Goal: Book appointment/travel/reservation

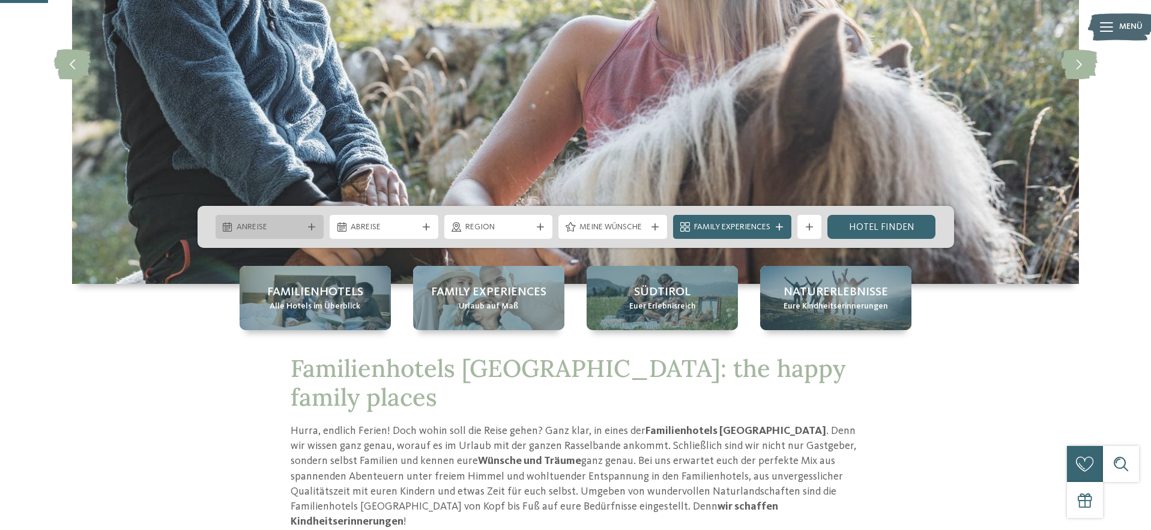
scroll to position [216, 0]
click at [309, 225] on icon at bounding box center [311, 226] width 7 height 7
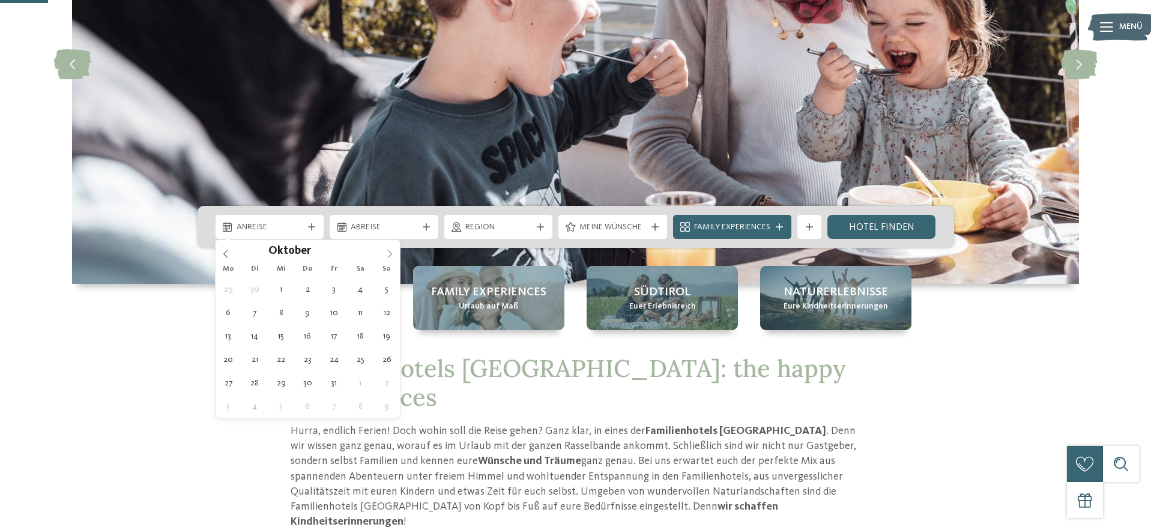
click at [391, 253] on icon at bounding box center [390, 254] width 8 height 8
type input "****"
click at [391, 253] on icon at bounding box center [390, 254] width 8 height 8
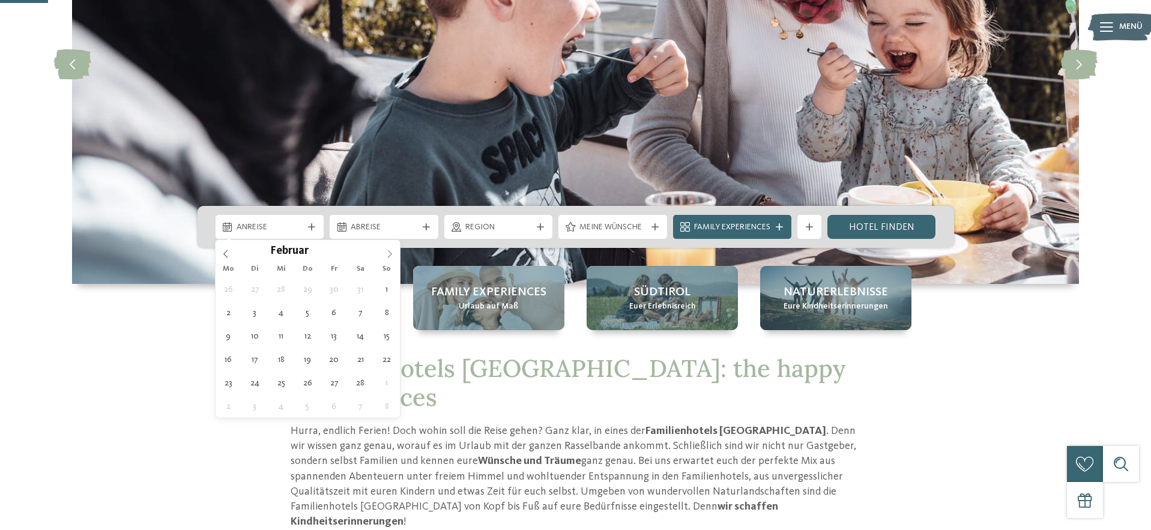
click at [391, 253] on icon at bounding box center [390, 254] width 8 height 8
type div "21.03.2026"
type input "****"
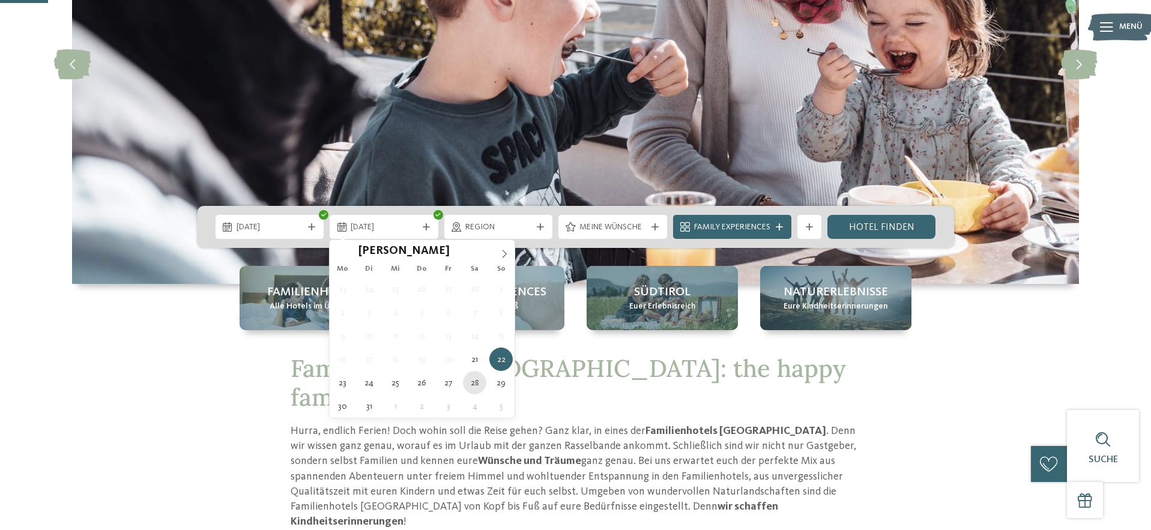
type div "28.03.2026"
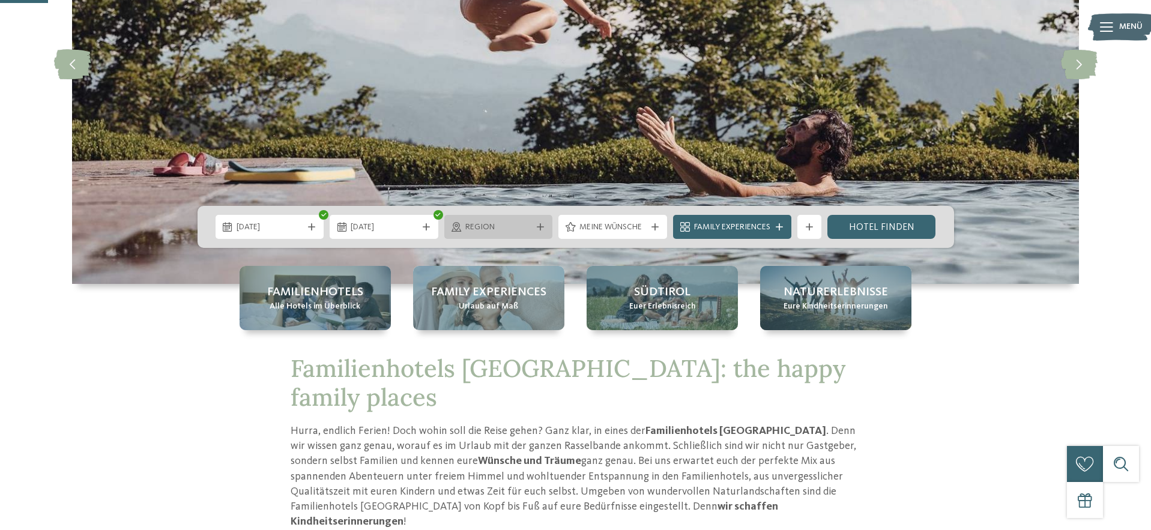
click at [503, 229] on span "Region" at bounding box center [498, 228] width 67 height 12
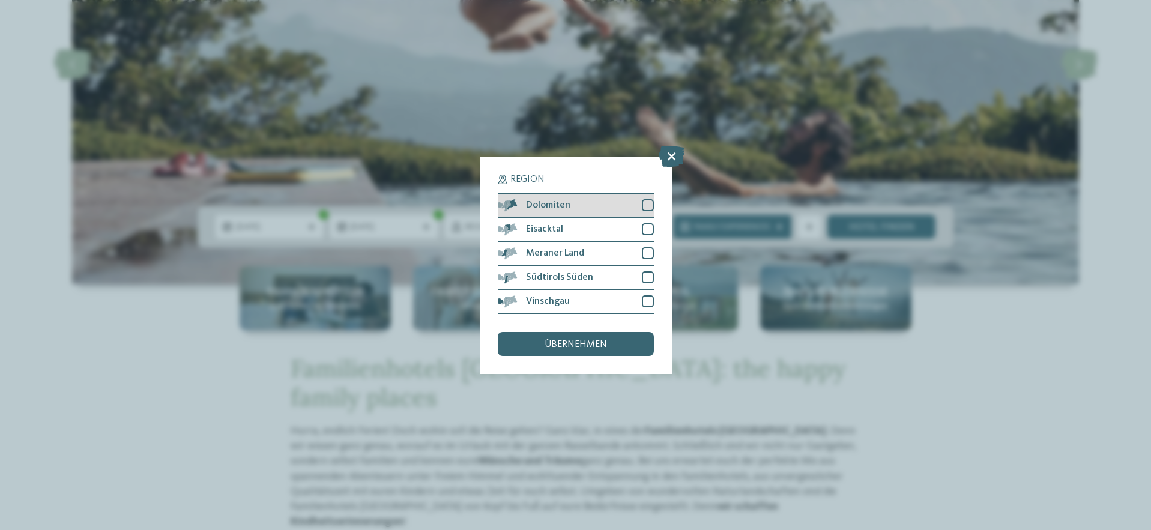
click at [650, 200] on div at bounding box center [648, 205] width 12 height 12
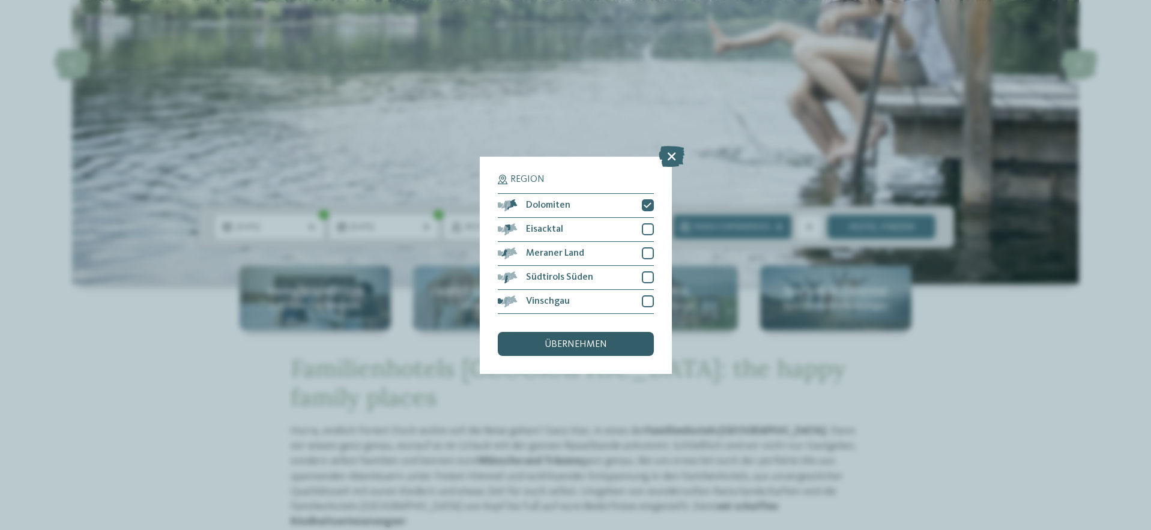
click at [584, 345] on span "übernehmen" at bounding box center [576, 345] width 62 height 10
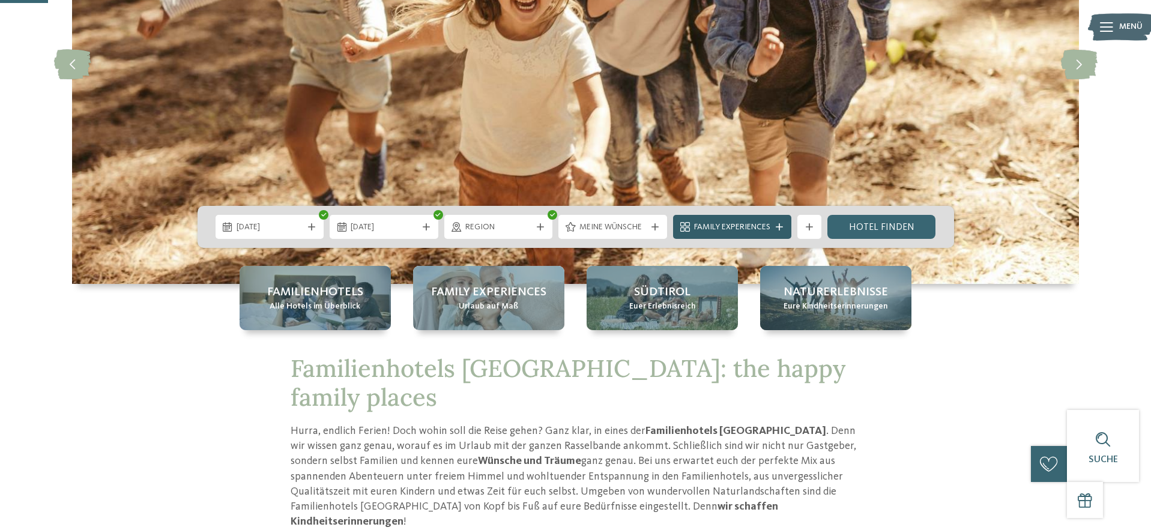
click at [715, 225] on span "Family Experiences" at bounding box center [732, 228] width 76 height 12
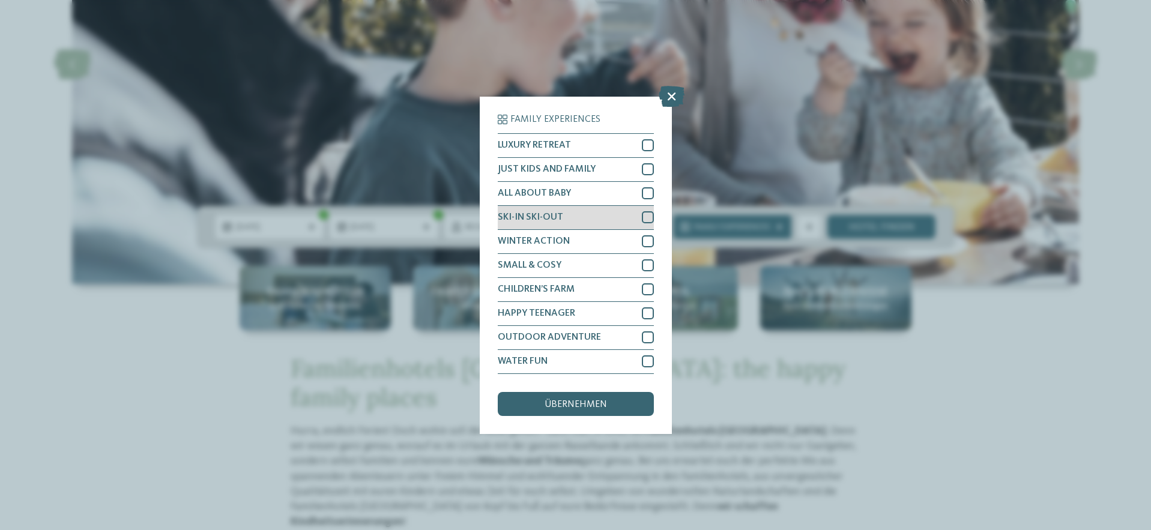
click at [644, 217] on div at bounding box center [648, 217] width 12 height 12
click at [563, 408] on span "übernehmen" at bounding box center [576, 405] width 62 height 10
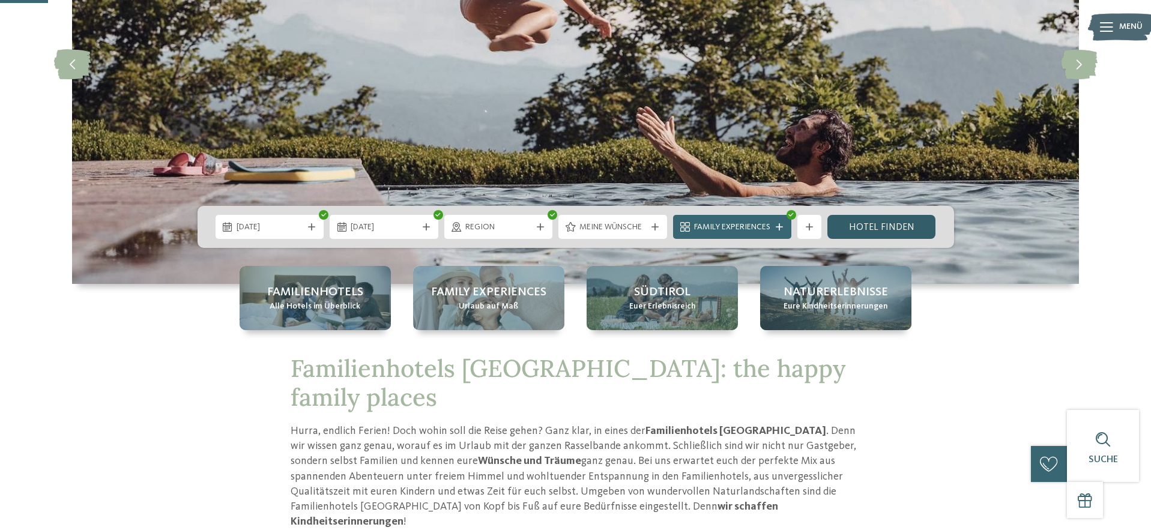
click at [871, 228] on link "Hotel finden" at bounding box center [882, 227] width 109 height 24
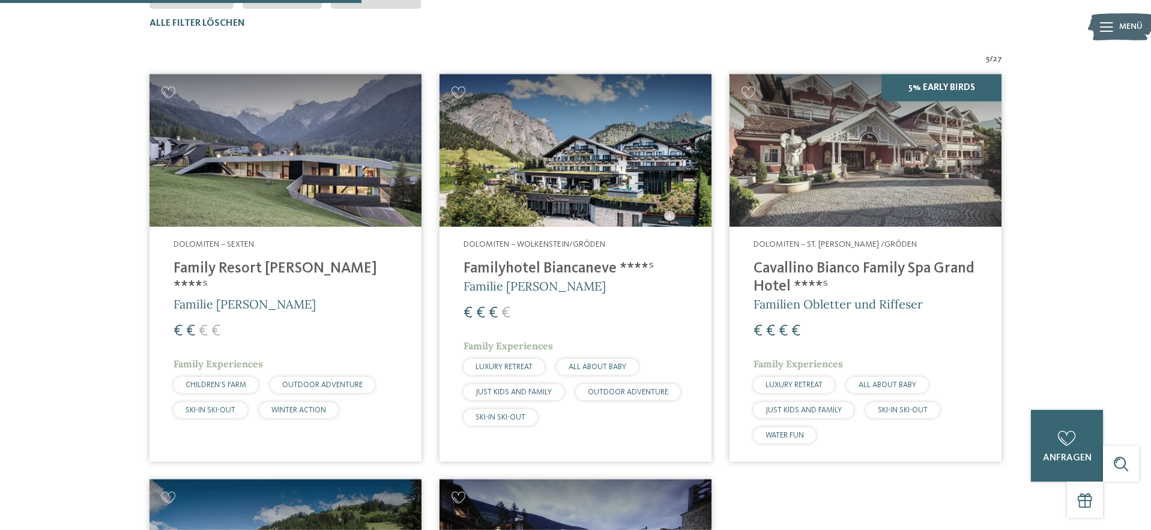
scroll to position [393, 0]
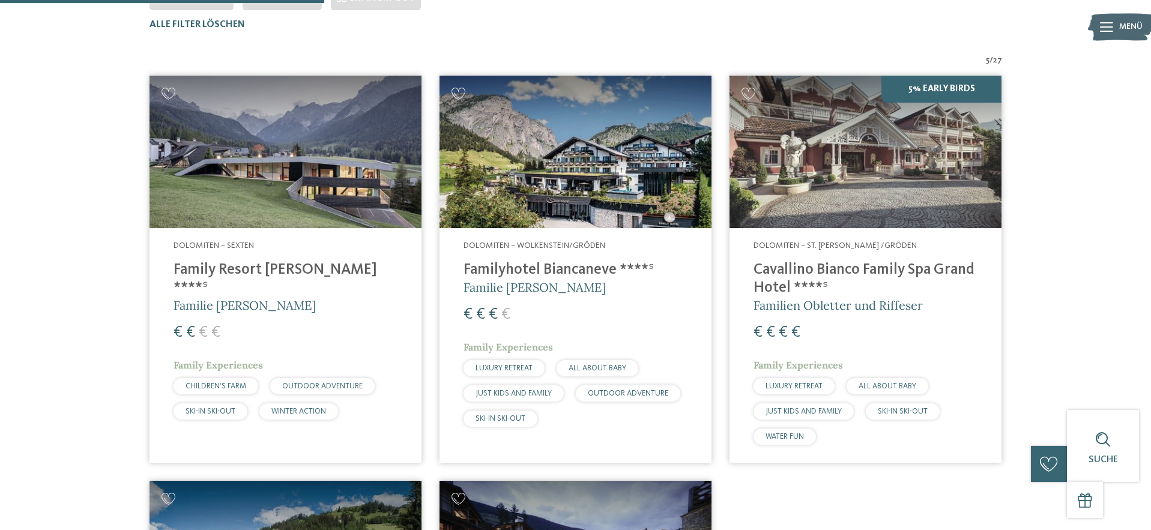
click at [826, 179] on img at bounding box center [866, 152] width 272 height 153
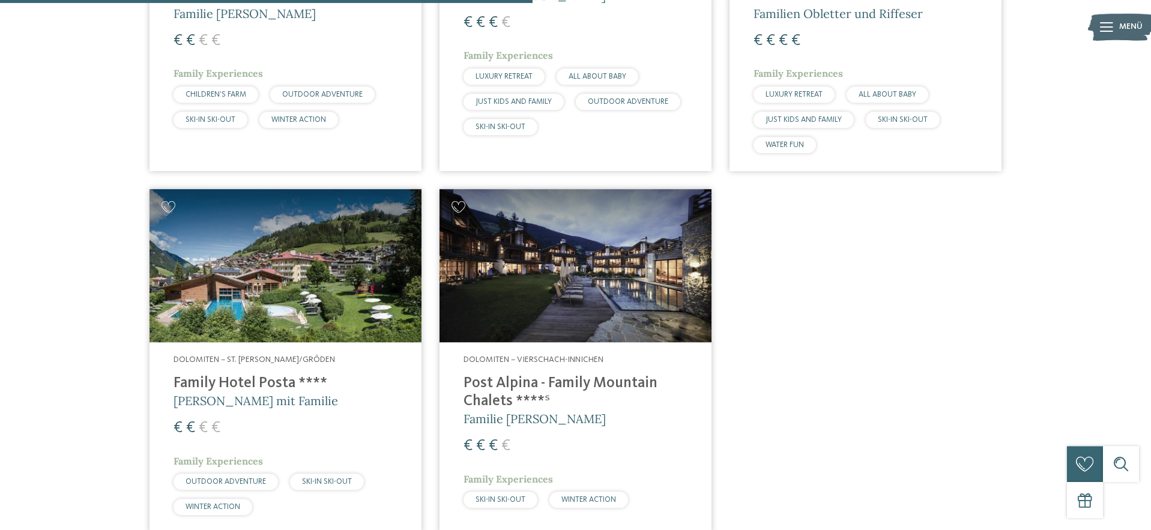
scroll to position [718, 0]
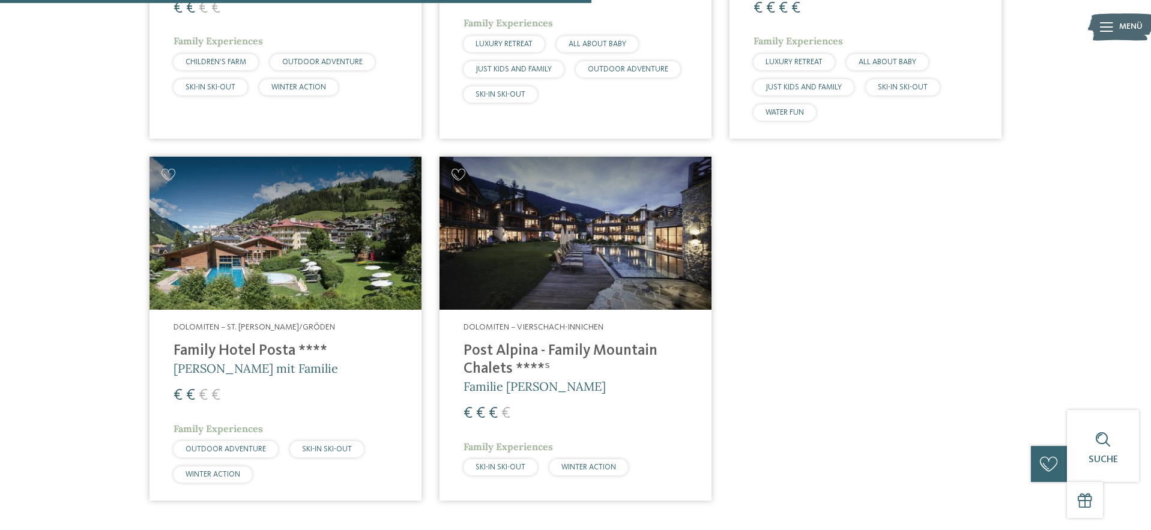
click at [593, 256] on img at bounding box center [576, 233] width 272 height 153
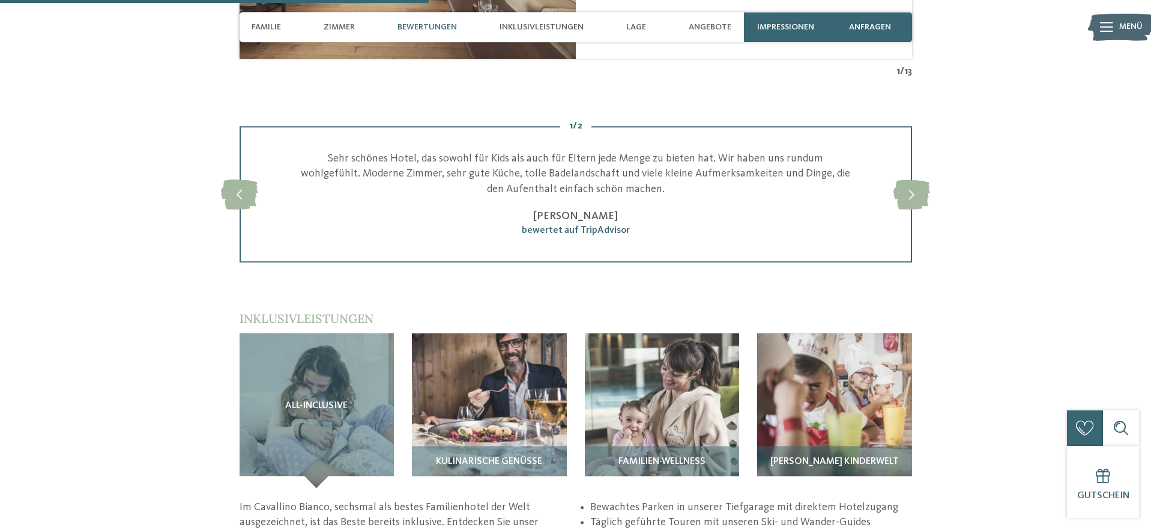
scroll to position [1621, 0]
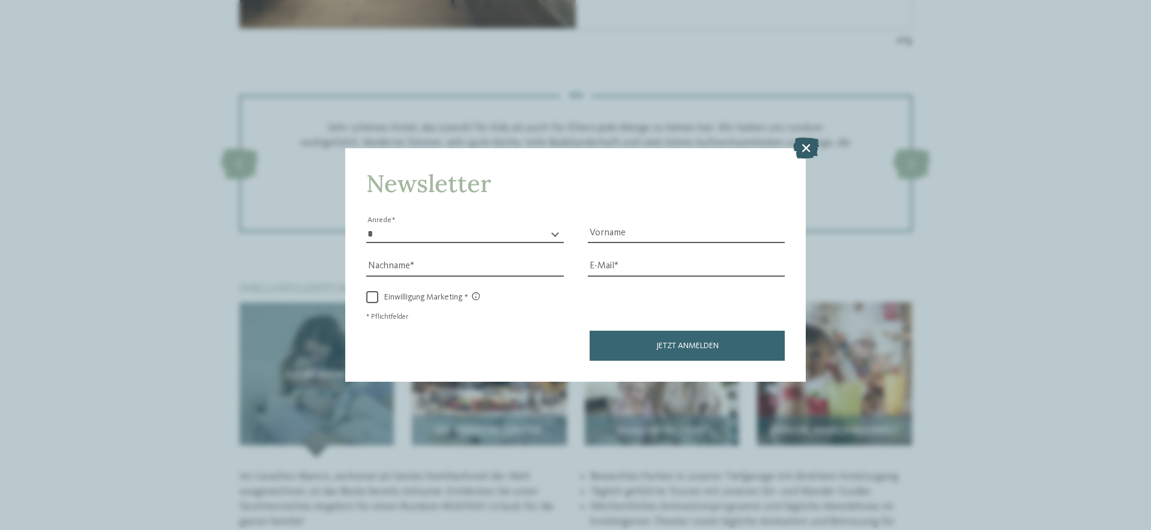
click at [801, 145] on icon at bounding box center [806, 148] width 26 height 21
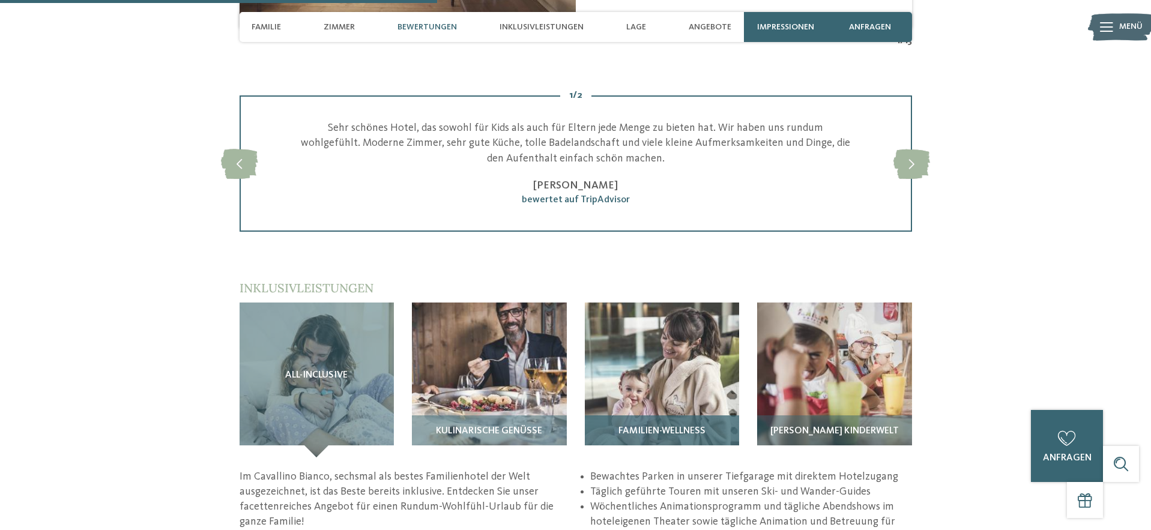
click at [662, 329] on img at bounding box center [662, 380] width 155 height 155
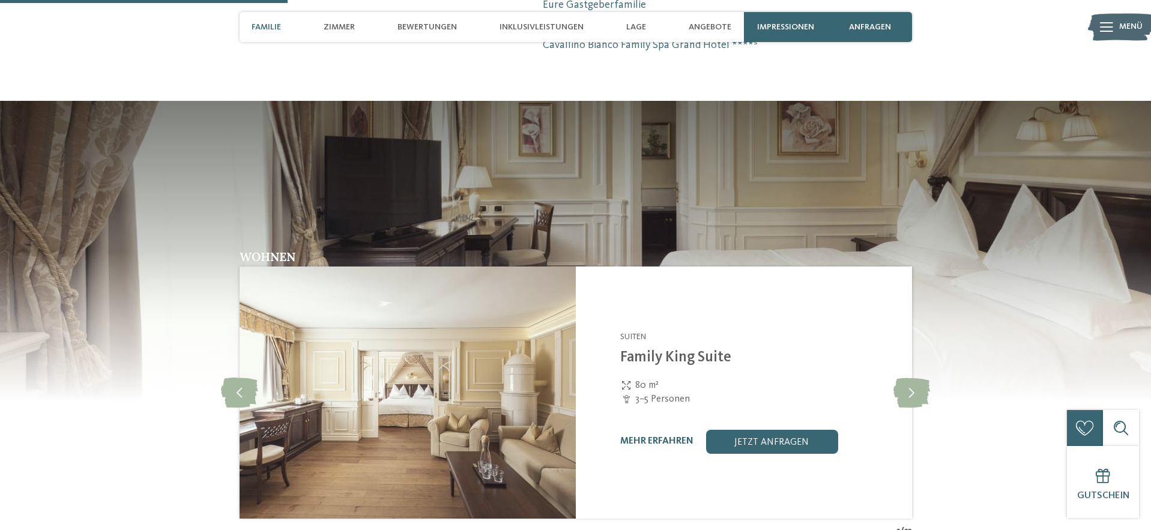
scroll to position [1297, 0]
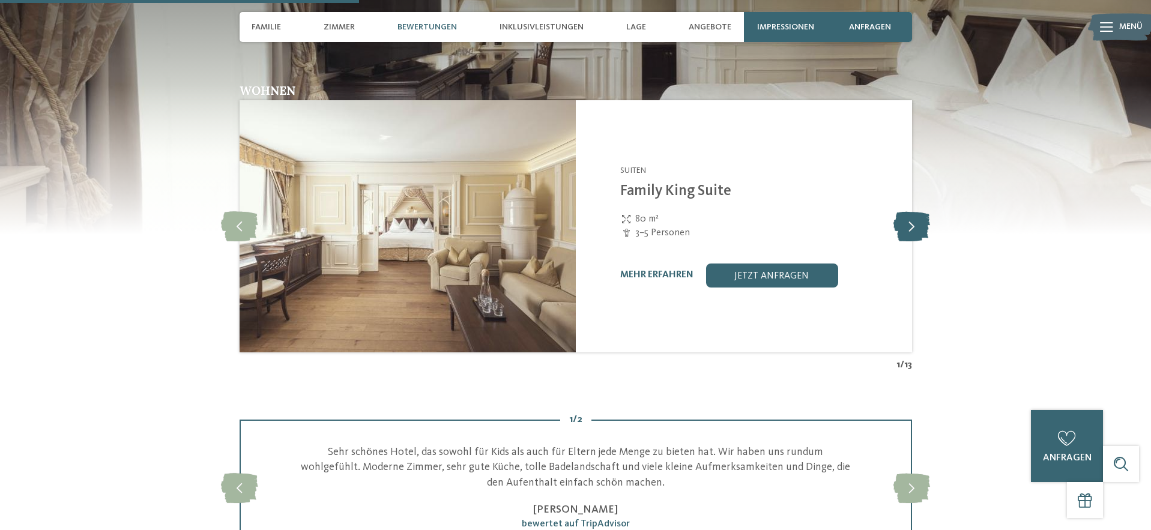
click at [909, 211] on icon at bounding box center [912, 226] width 37 height 30
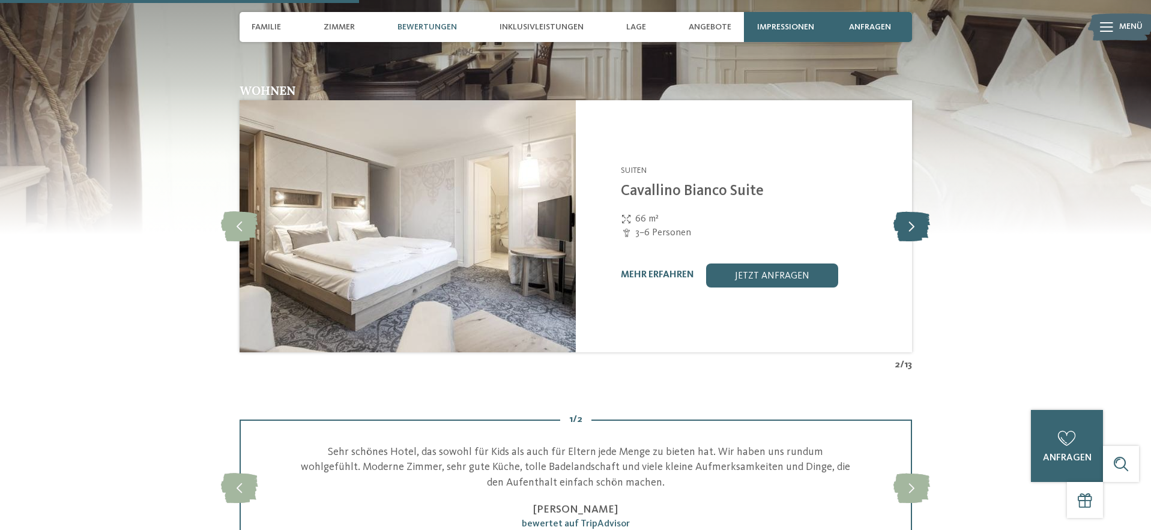
click at [909, 211] on icon at bounding box center [912, 226] width 37 height 30
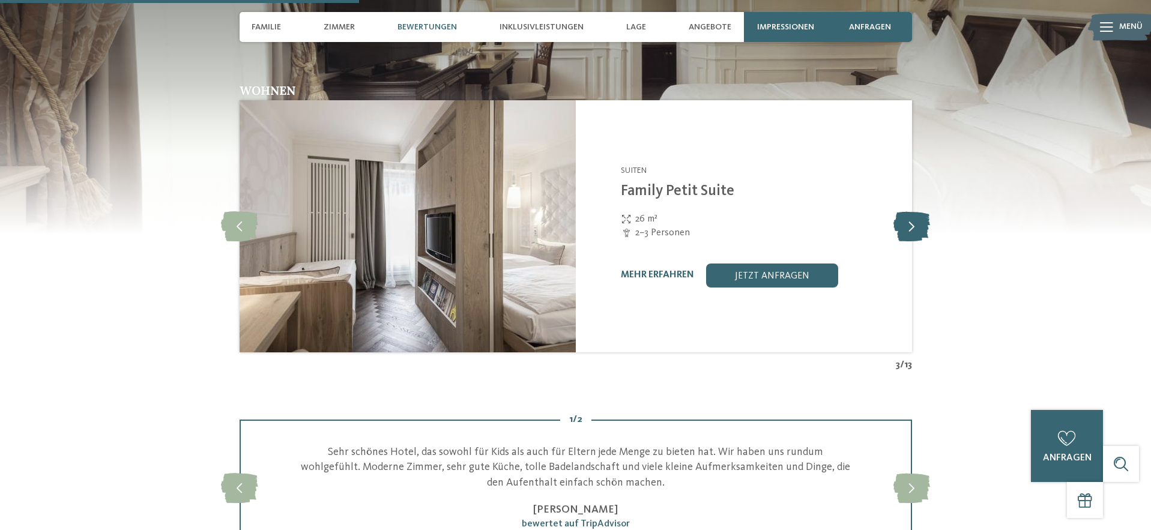
click at [909, 211] on icon at bounding box center [912, 226] width 37 height 30
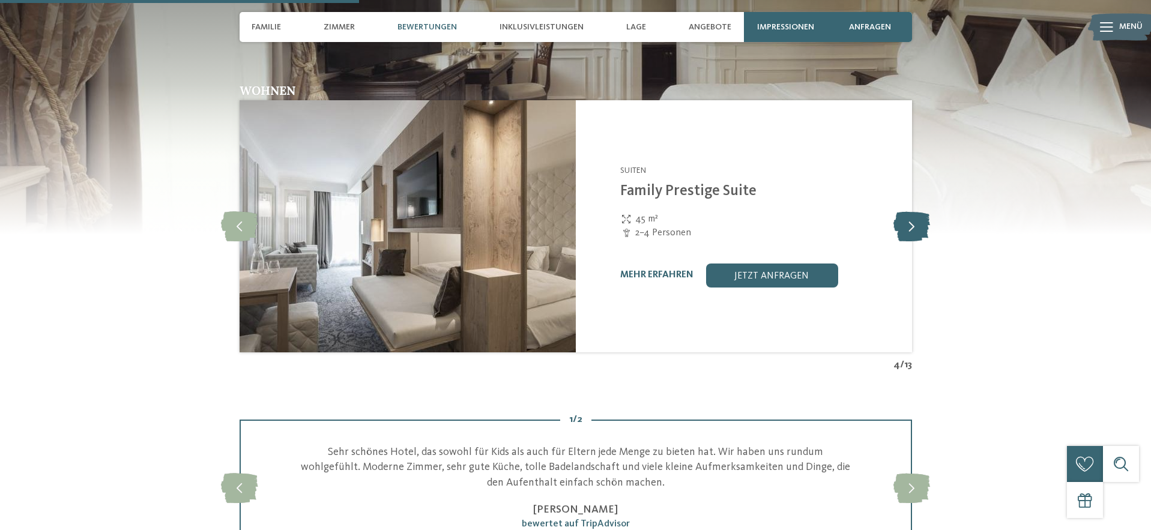
click at [909, 211] on icon at bounding box center [912, 226] width 37 height 30
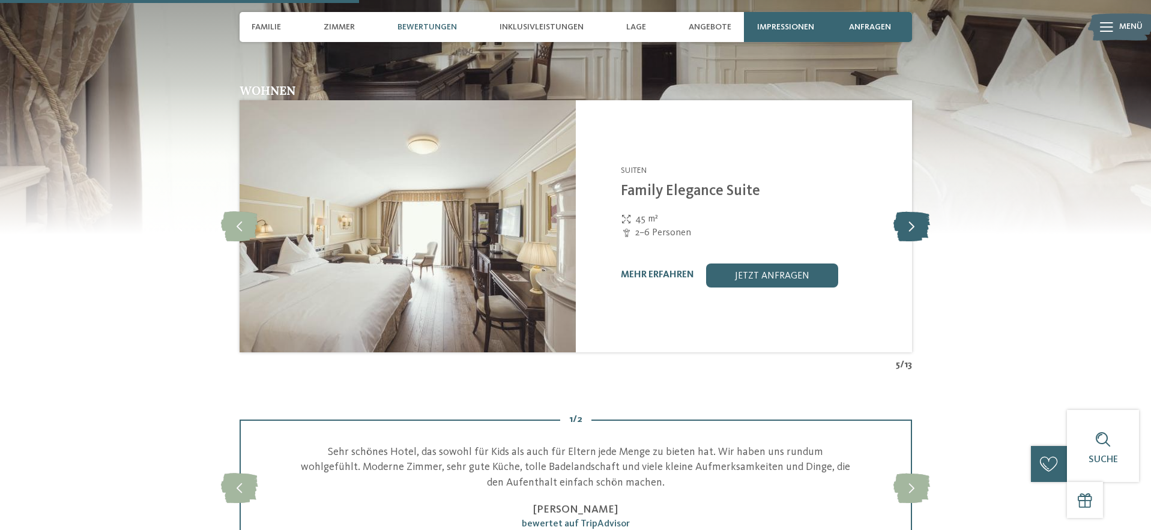
click at [909, 211] on icon at bounding box center [912, 226] width 37 height 30
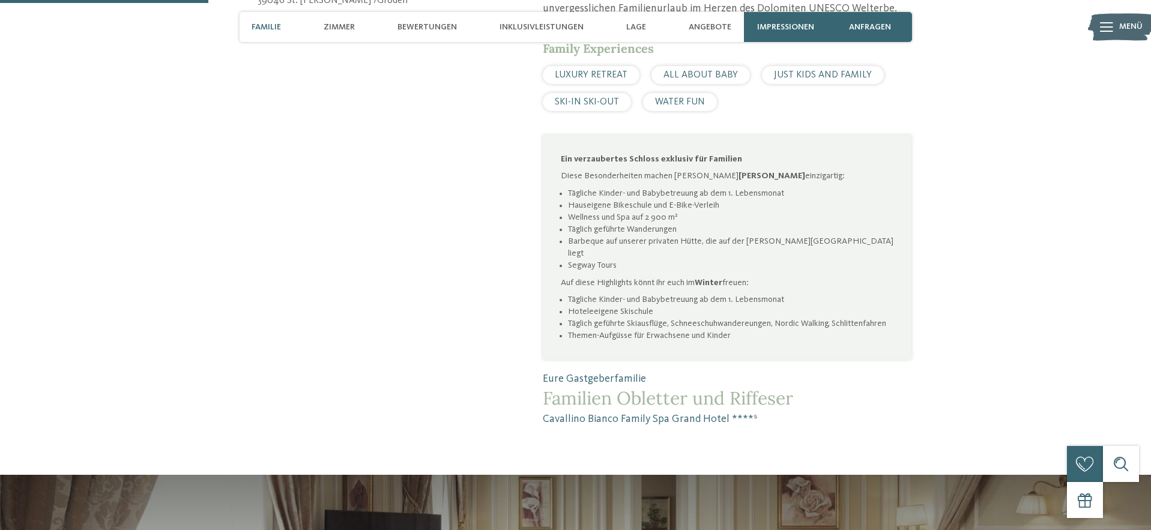
scroll to position [216, 0]
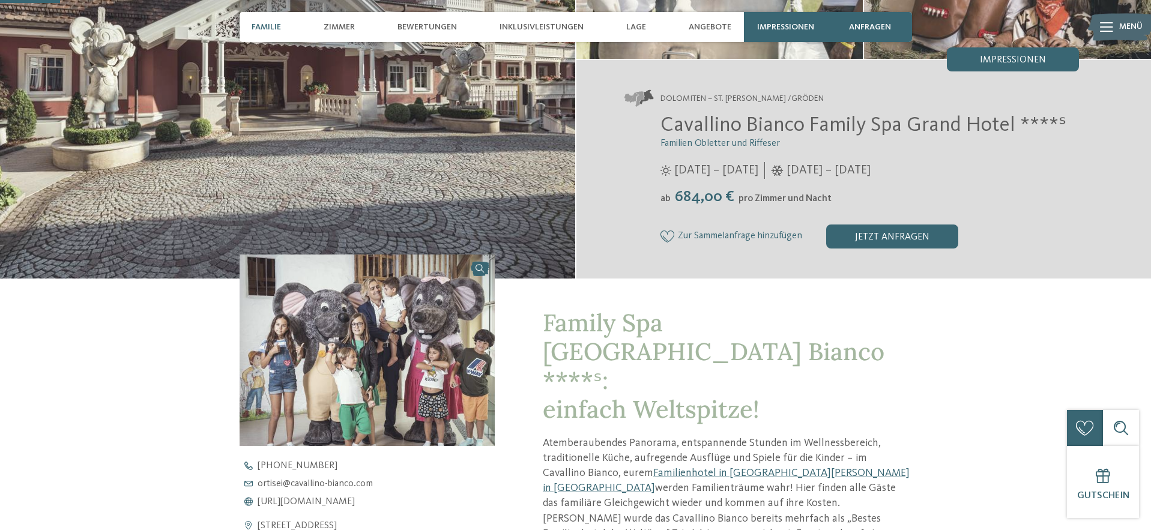
click at [273, 28] on span "Familie" at bounding box center [266, 27] width 29 height 10
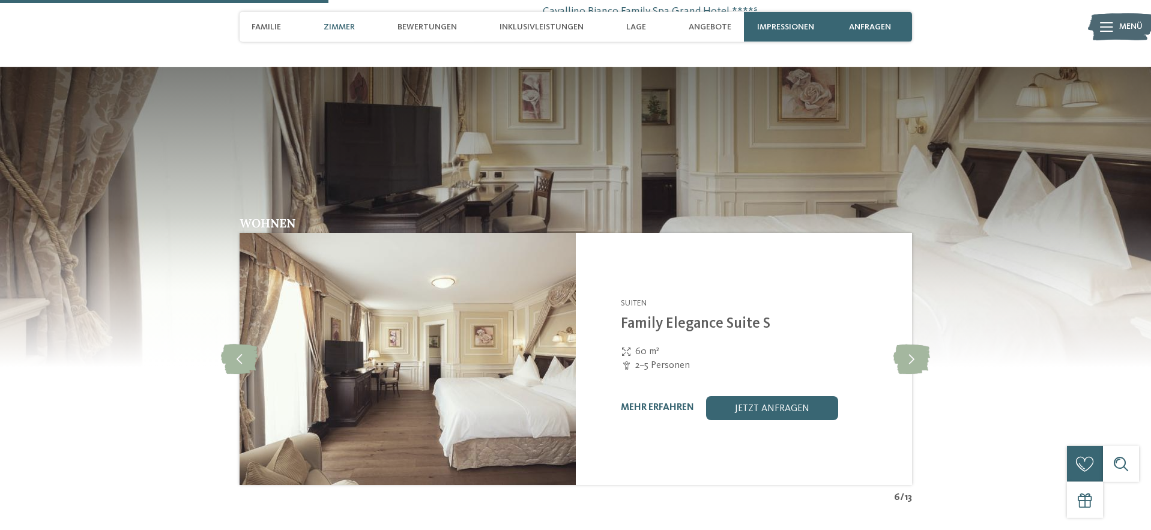
scroll to position [1185, 0]
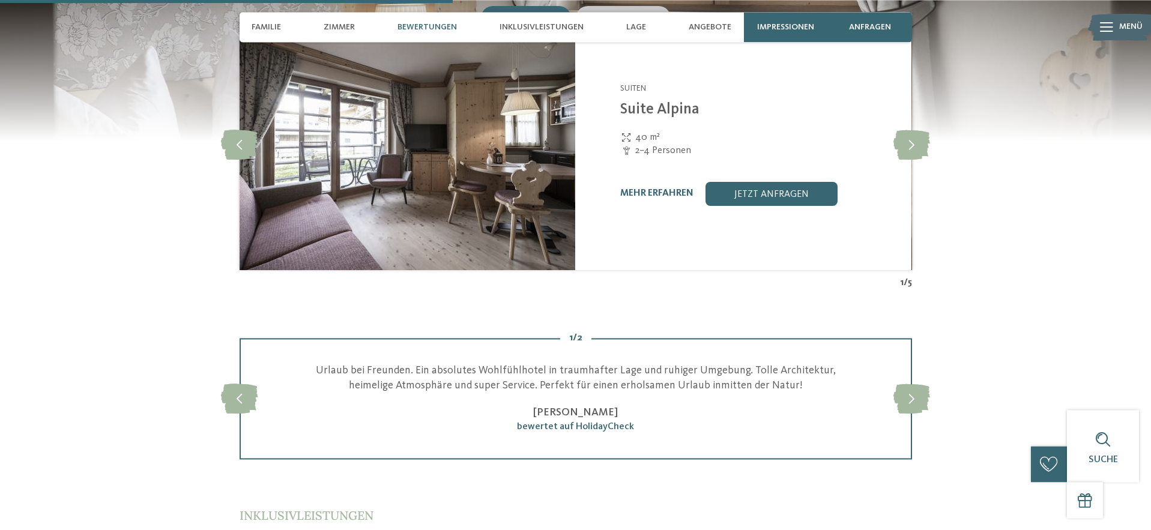
scroll to position [1730, 0]
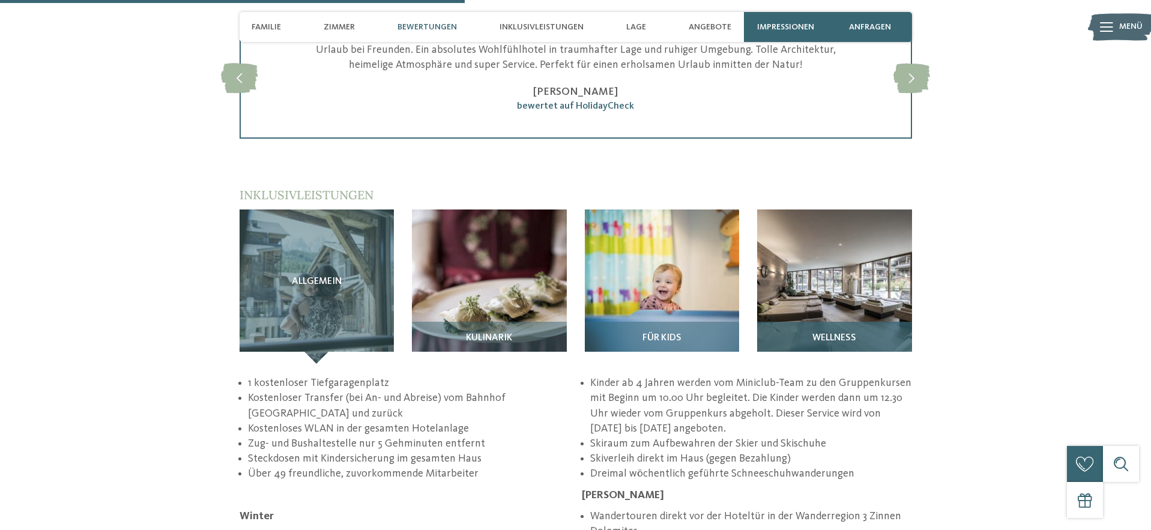
click at [812, 261] on img at bounding box center [834, 287] width 155 height 155
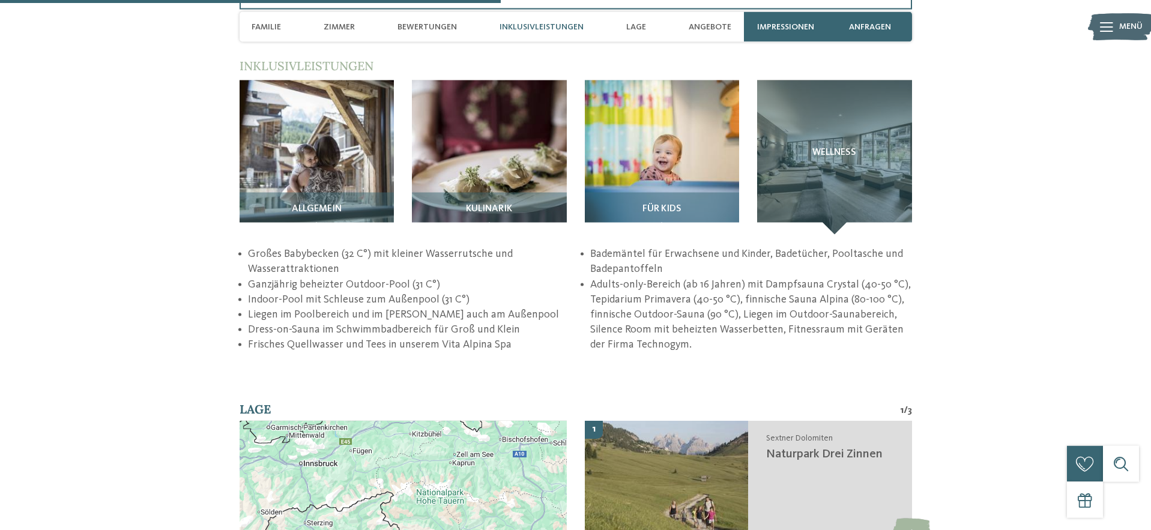
scroll to position [1946, 0]
